Goal: Check status: Check status

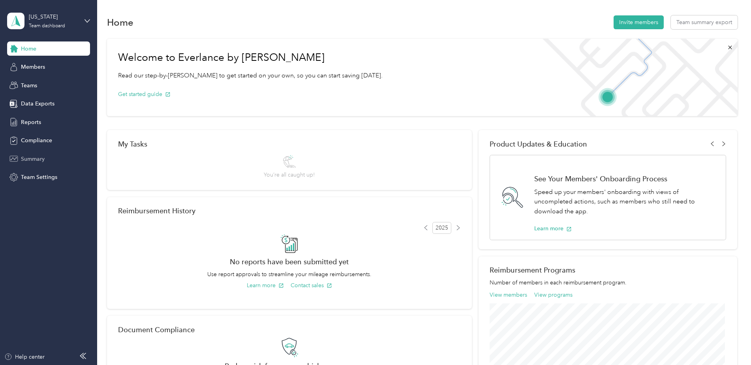
click at [29, 158] on span "Summary" at bounding box center [33, 159] width 24 height 8
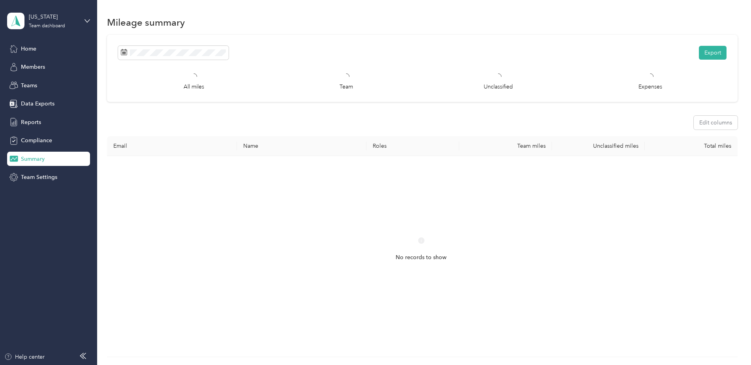
click at [34, 158] on span "Summary" at bounding box center [33, 159] width 24 height 8
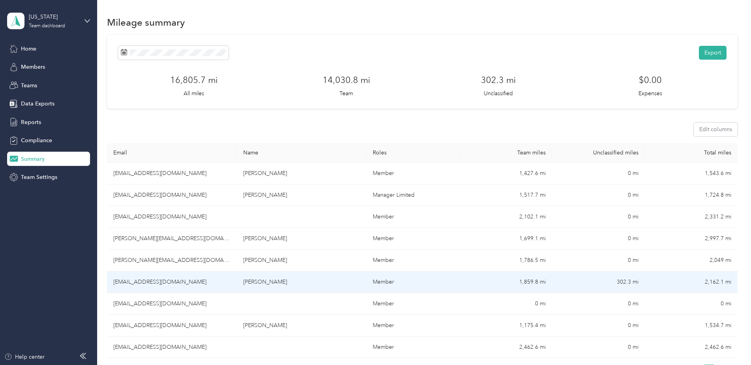
click at [532, 280] on td "1,859.8 mi" at bounding box center [505, 282] width 93 height 22
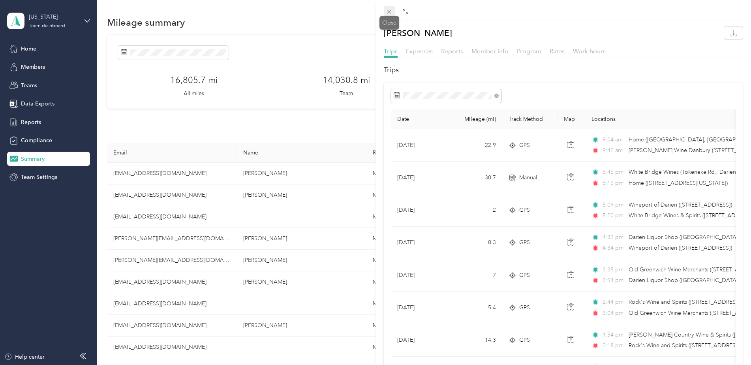
click at [388, 11] on icon at bounding box center [389, 11] width 7 height 7
